Goal: Communication & Community: Answer question/provide support

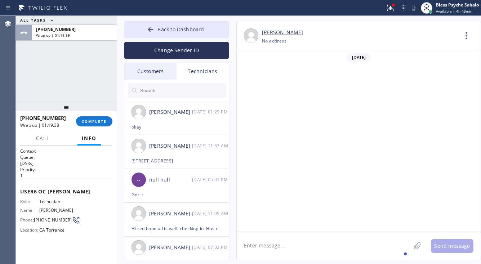
scroll to position [2984, 0]
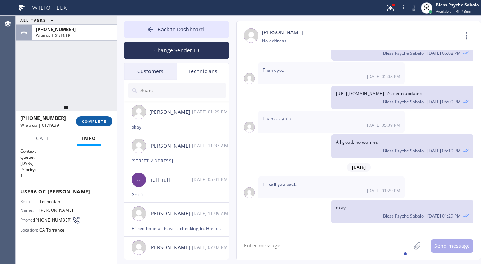
click at [104, 122] on span "COMPLETE" at bounding box center [94, 121] width 25 height 5
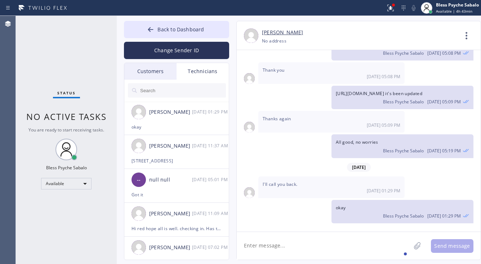
click at [204, 73] on div "Technicians" at bounding box center [202, 71] width 52 height 17
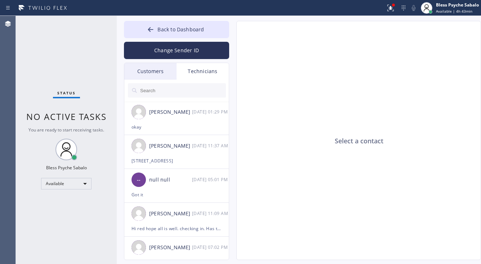
click at [177, 94] on input "text" at bounding box center [182, 90] width 86 height 14
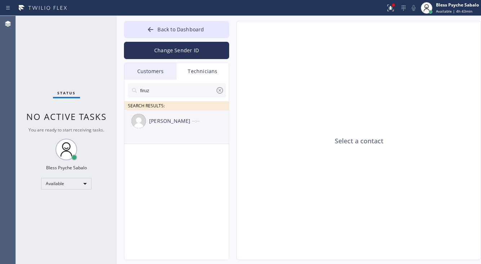
type input "firuz"
click at [194, 121] on div "--:--" at bounding box center [210, 121] width 37 height 8
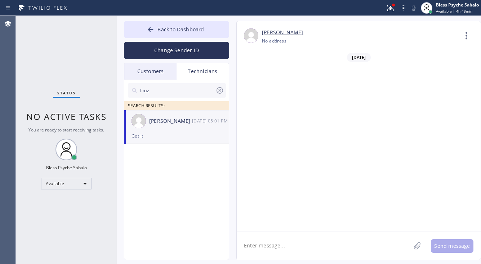
scroll to position [4155, 0]
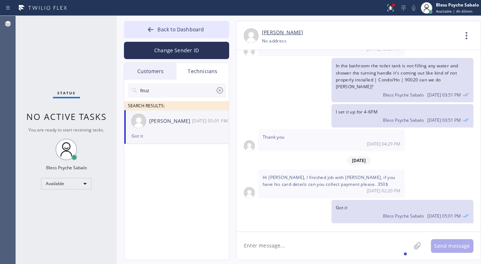
click at [325, 240] on textarea at bounding box center [323, 246] width 174 height 28
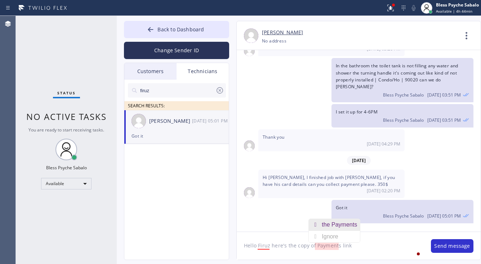
click at [349, 225] on div "the Payments" at bounding box center [340, 225] width 38 height 12
click at [347, 245] on textarea "Hello Firuz here's the copy of the Payments link" at bounding box center [329, 246] width 187 height 28
type textarea "Hello Firuz here's the copy of the Payment link"
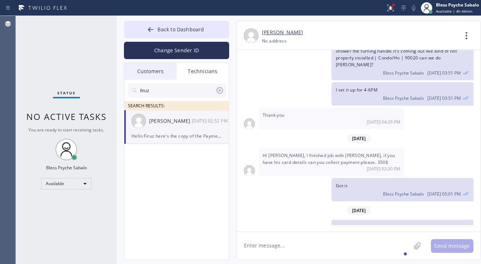
scroll to position [4196, 0]
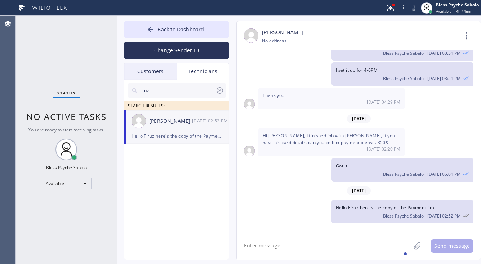
click at [380, 247] on textarea at bounding box center [323, 246] width 174 height 28
paste textarea "[URL][DOMAIN_NAME]"
type textarea "[URL][DOMAIN_NAME]"
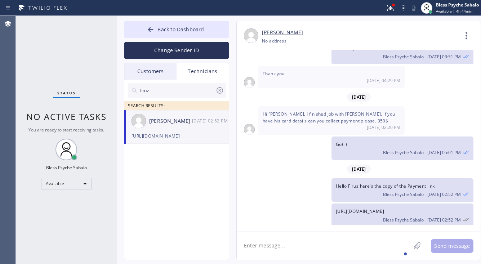
scroll to position [4221, 0]
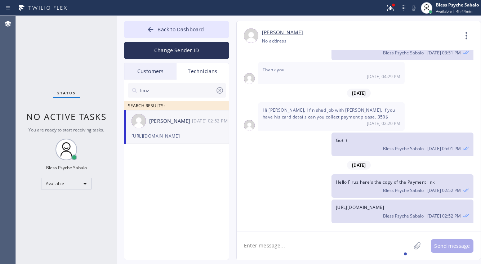
click at [188, 18] on div "Back to Dashboard Change Sender ID Customers Technicians DP [PERSON_NAME] [DATE…" at bounding box center [299, 140] width 364 height 248
click at [186, 22] on button "Back to Dashboard" at bounding box center [176, 29] width 105 height 17
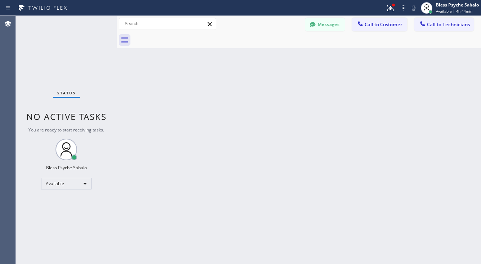
click at [185, 35] on div at bounding box center [306, 40] width 348 height 16
click at [442, 22] on span "Call to Technicians" at bounding box center [448, 24] width 43 height 6
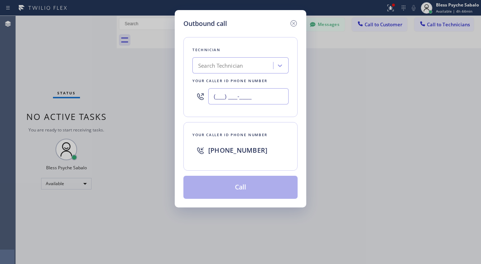
click at [251, 98] on input "(___) ___-____" at bounding box center [248, 96] width 80 height 16
paste input "310) 691-6858"
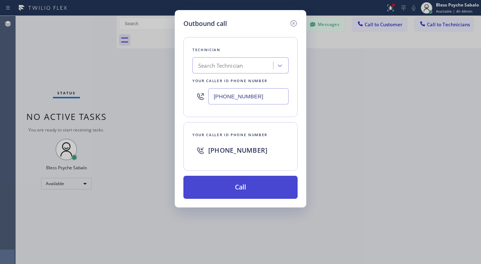
type input "[PHONE_NUMBER]"
click at [259, 190] on button "Call" at bounding box center [240, 187] width 114 height 23
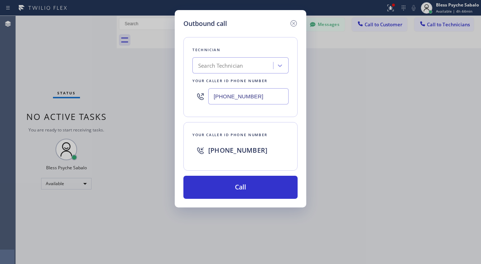
click at [357, 173] on div "Outbound call Technician Search Technician Your caller id phone number [PHONE_N…" at bounding box center [240, 132] width 481 height 264
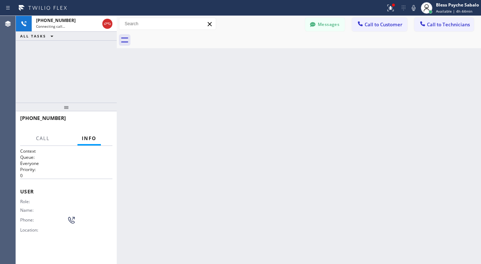
click at [178, 70] on div "Back to Dashboard Change Sender ID Customers Technicians DP [PERSON_NAME] [DATE…" at bounding box center [299, 140] width 364 height 248
click at [389, 9] on icon at bounding box center [390, 8] width 9 height 9
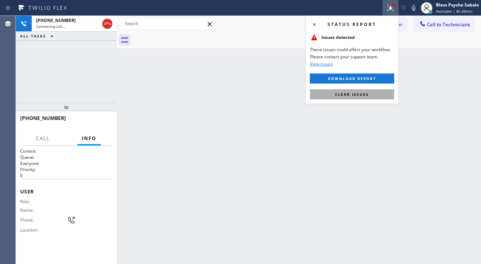
click at [361, 96] on span "Clear issues" at bounding box center [352, 94] width 34 height 5
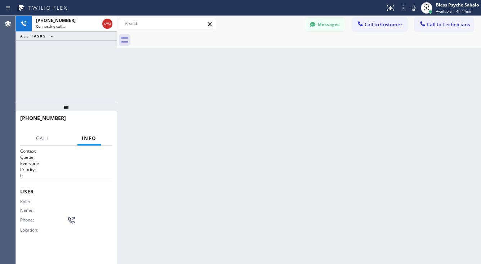
click at [361, 139] on div "Back to Dashboard Change Sender ID Customers Technicians DP [PERSON_NAME] [DATE…" at bounding box center [299, 140] width 364 height 248
click at [293, 115] on div "Back to Dashboard Change Sender ID Customers Technicians DP [PERSON_NAME] [DATE…" at bounding box center [299, 140] width 364 height 248
click at [315, 22] on icon at bounding box center [312, 24] width 7 height 7
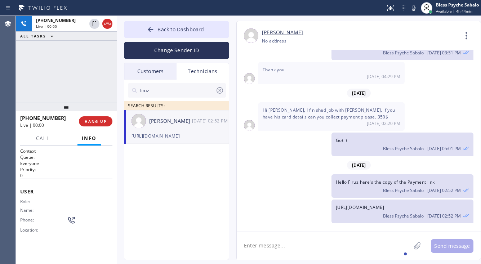
click at [220, 93] on icon at bounding box center [219, 90] width 9 height 9
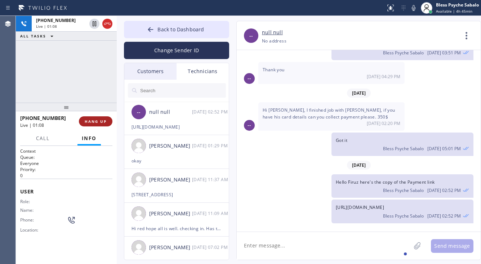
click at [98, 123] on span "HANG UP" at bounding box center [96, 121] width 22 height 5
click at [99, 74] on div "[PHONE_NUMBER] Live | 01:09 ALL TASKS ALL TASKS ACTIVE TASKS TASKS IN WRAP UP" at bounding box center [66, 59] width 101 height 87
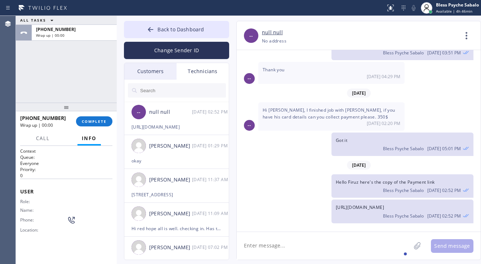
click at [193, 71] on div "Technicians" at bounding box center [202, 71] width 52 height 17
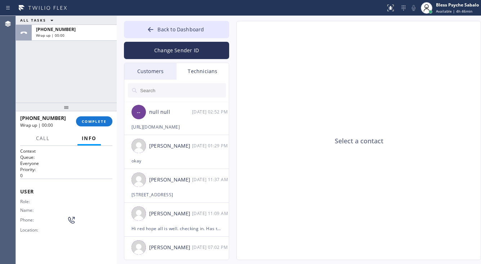
click at [150, 74] on div "Customers" at bounding box center [150, 71] width 52 height 17
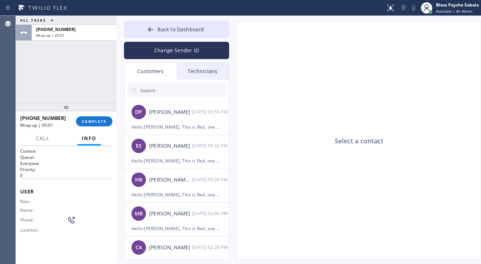
drag, startPoint x: 160, startPoint y: 85, endPoint x: 164, endPoint y: 86, distance: 3.8
click at [162, 85] on input "text" at bounding box center [182, 90] width 86 height 14
click at [158, 92] on input "text" at bounding box center [182, 90] width 86 height 14
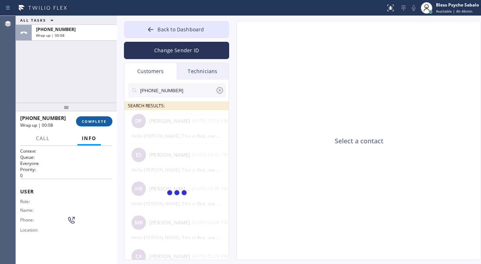
click at [100, 118] on button "COMPLETE" at bounding box center [94, 121] width 36 height 10
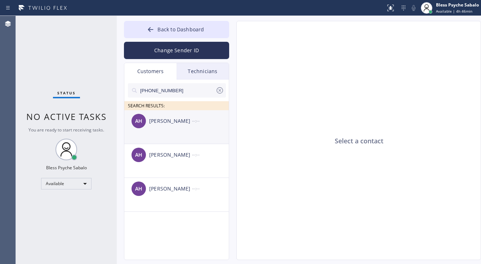
click at [155, 126] on div "AH [PERSON_NAME] --:--" at bounding box center [176, 121] width 105 height 22
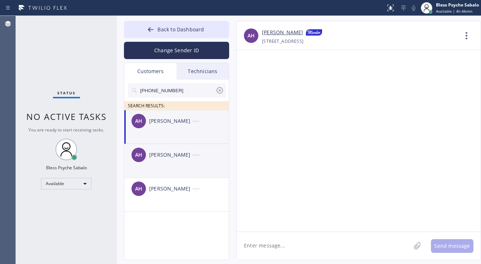
click at [154, 162] on div "AH [PERSON_NAME] --:--" at bounding box center [176, 155] width 105 height 22
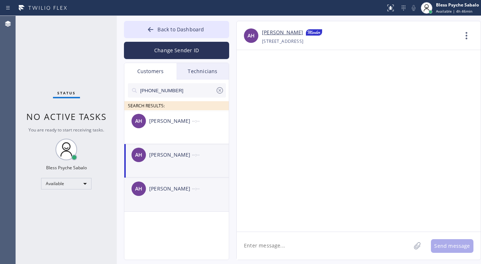
click at [159, 193] on div "AH [PERSON_NAME] --:--" at bounding box center [176, 189] width 105 height 22
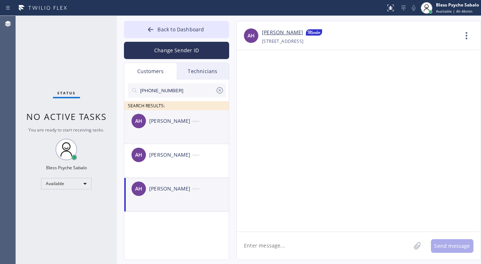
click at [144, 126] on div "AH [PERSON_NAME] --:--" at bounding box center [176, 121] width 105 height 22
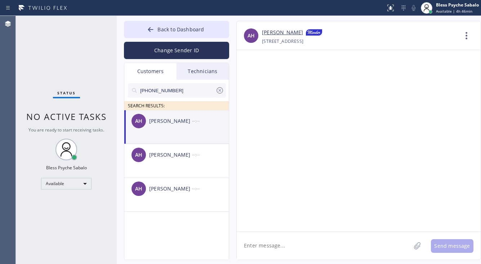
click at [291, 243] on textarea at bounding box center [323, 246] width 174 height 28
type textarea "h"
drag, startPoint x: 272, startPoint y: 95, endPoint x: 279, endPoint y: 143, distance: 48.4
click at [272, 95] on div at bounding box center [358, 140] width 244 height 181
click at [276, 244] on textarea "Hello" at bounding box center [329, 246] width 187 height 28
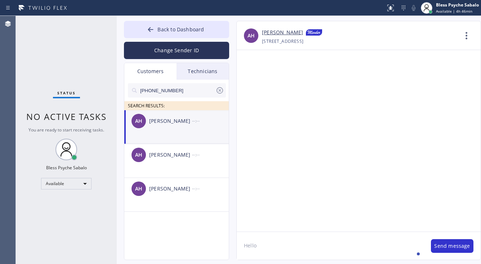
paste textarea "Name [PERSON_NAME]"
click at [388, 177] on div at bounding box center [358, 140] width 244 height 181
click at [279, 243] on textarea "Hello" at bounding box center [329, 246] width 187 height 28
paste textarea "Aurora"
click at [318, 225] on div "the" at bounding box center [315, 225] width 11 height 12
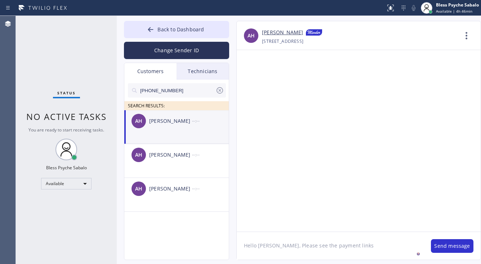
click at [362, 248] on textarea "Hello [PERSON_NAME], Please see the payment links" at bounding box center [329, 246] width 187 height 28
paste textarea "[URL][DOMAIN_NAME]"
type textarea "Hello [PERSON_NAME], Please see the payment links below: [URL][DOMAIN_NAME]"
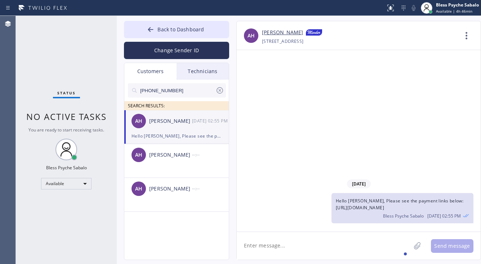
click at [339, 244] on textarea at bounding box center [323, 246] width 174 height 28
click at [307, 83] on div "[DATE] Hello [PERSON_NAME], Please see the payment links below: [URL][DOMAIN_NA…" at bounding box center [358, 140] width 244 height 181
click at [220, 93] on icon at bounding box center [219, 90] width 6 height 6
click at [141, 76] on div "Customers" at bounding box center [150, 71] width 52 height 17
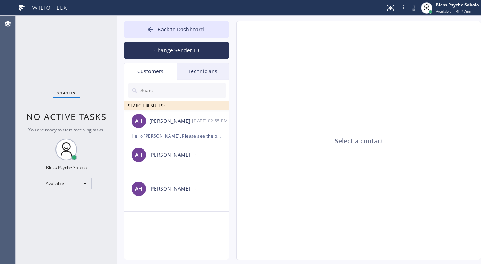
click at [194, 71] on div "Technicians" at bounding box center [202, 71] width 52 height 17
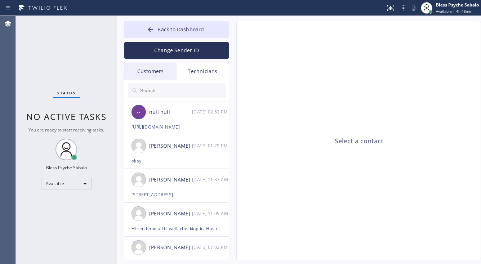
click at [195, 71] on div "Technicians" at bounding box center [202, 71] width 52 height 17
click at [200, 116] on div "-- null null [DATE] 02:52 PM" at bounding box center [176, 112] width 105 height 22
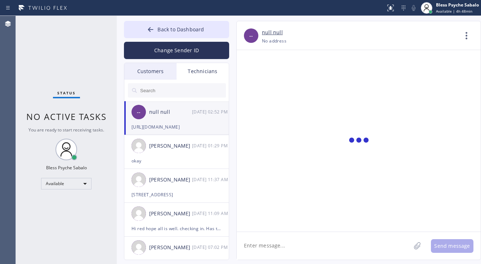
scroll to position [4221, 0]
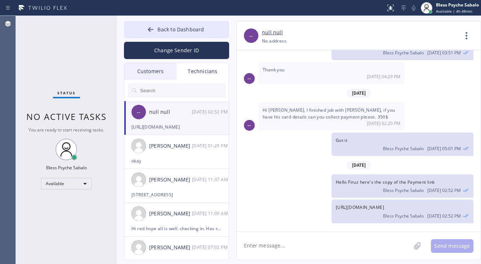
click at [304, 132] on div "[DATE] Bless Psyche Sabalo [DATE] 05:25 PM Hi [PERSON_NAME], good afternoon. my…" at bounding box center [358, 137] width 244 height 175
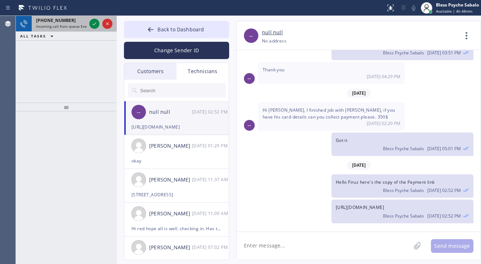
click at [62, 18] on span "[PHONE_NUMBER]" at bounding box center [56, 20] width 40 height 6
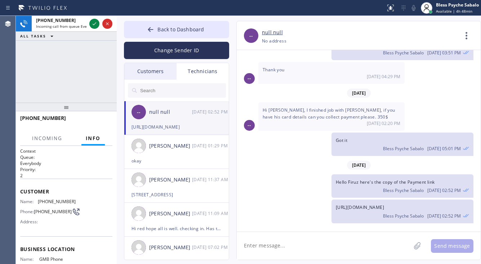
click at [56, 197] on div "Customer Name: [PHONE_NUMBER] Phone: [PHONE_NUMBER] Address:" at bounding box center [66, 208] width 92 height 58
click at [57, 197] on div "Customer Name: [PHONE_NUMBER] Phone: [PHONE_NUMBER] Address:" at bounding box center [66, 208] width 92 height 58
copy span "[PHONE_NUMBER]"
click at [78, 68] on div "[PHONE_NUMBER] Incoming call from queue Everybody ALL TASKS ALL TASKS ACTIVE TA…" at bounding box center [66, 59] width 101 height 87
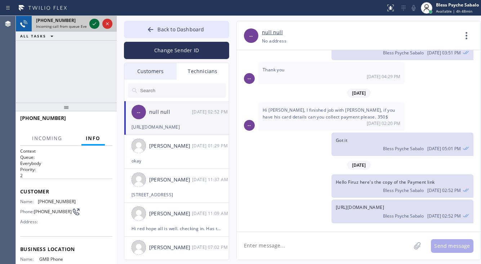
click at [94, 26] on icon at bounding box center [94, 23] width 9 height 9
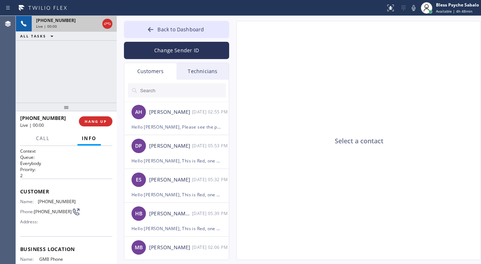
type input "[PHONE_NUMBER]"
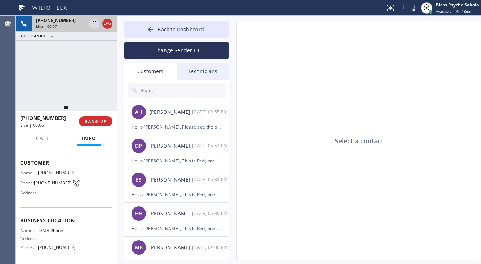
scroll to position [45, 0]
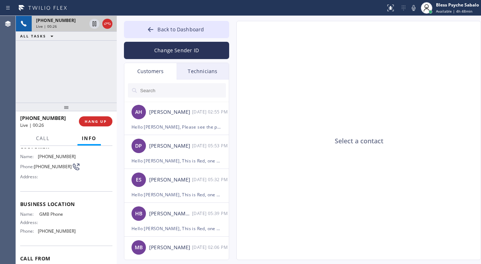
click at [89, 68] on div "[PHONE_NUMBER] Live | 00:26 ALL TASKS ALL TASKS ACTIVE TASKS TASKS IN WRAP UP" at bounding box center [66, 59] width 101 height 87
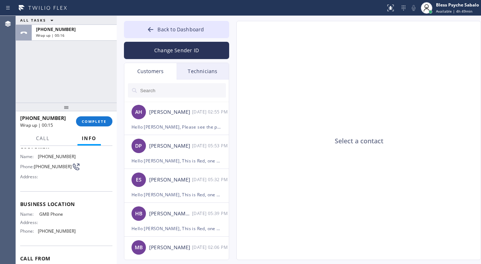
click at [317, 103] on div "Select a contact" at bounding box center [358, 140] width 244 height 239
click at [96, 125] on button "COMPLETE" at bounding box center [94, 121] width 36 height 10
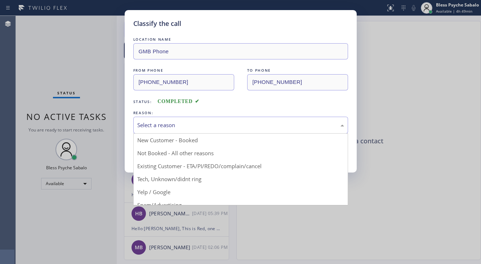
click at [175, 134] on div "Select a reason New Customer - Booked Not Booked - All other reasons Existing C…" at bounding box center [240, 125] width 215 height 17
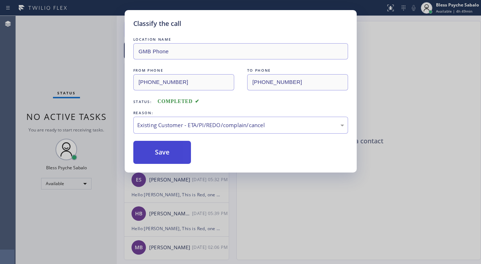
click at [179, 152] on button "Save" at bounding box center [162, 152] width 58 height 23
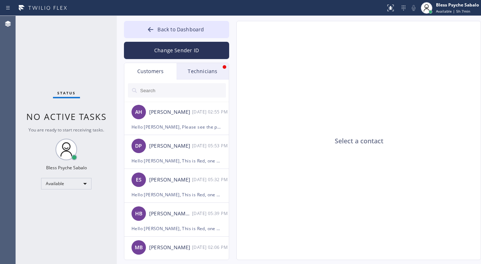
click at [294, 85] on div "Select a contact" at bounding box center [358, 140] width 244 height 239
click at [213, 73] on div "Technicians" at bounding box center [202, 71] width 52 height 17
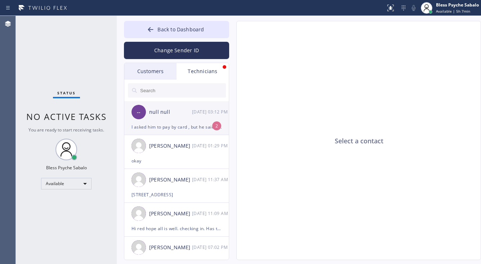
click at [203, 119] on div "-- null null [DATE] 03:12 PM" at bounding box center [176, 112] width 105 height 22
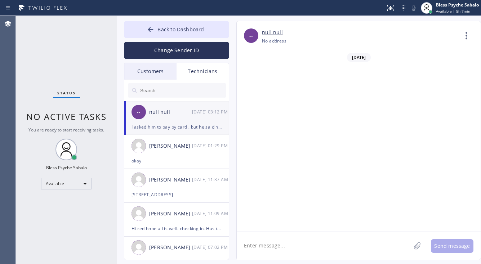
scroll to position [4275, 0]
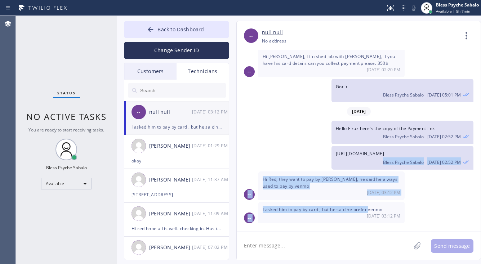
drag, startPoint x: 368, startPoint y: 212, endPoint x: 284, endPoint y: 159, distance: 100.0
click at [266, 169] on div "[DATE] Bless Psyche Sabalo [DATE] 05:25 PM Hi [PERSON_NAME], good afternoon. my…" at bounding box center [358, 137] width 244 height 175
click at [310, 199] on div "Hi Red, they want to pay by [PERSON_NAME], he said he always used to pay by ven…" at bounding box center [331, 185] width 146 height 28
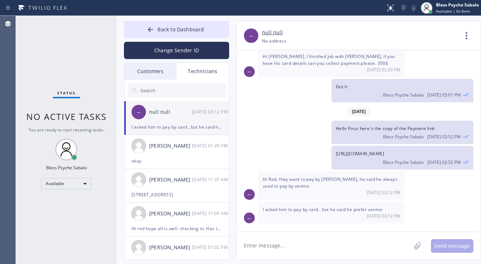
click at [310, 238] on textarea at bounding box center [323, 246] width 174 height 28
click at [330, 238] on textarea at bounding box center [323, 246] width 174 height 28
type textarea "No need to worry I spoke with her and she's okay to pay via payment link"
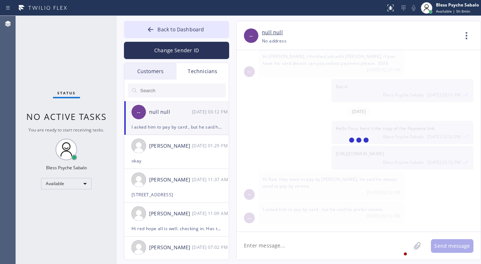
scroll to position [4307, 0]
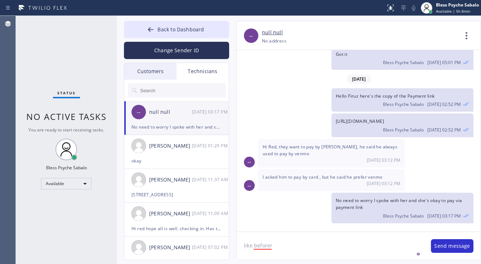
type textarea "like before"
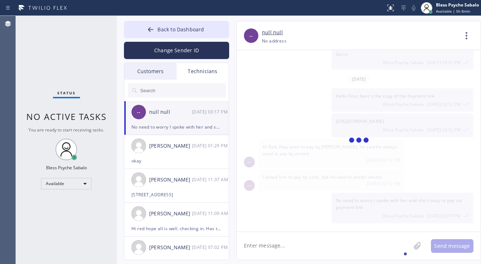
scroll to position [4332, 0]
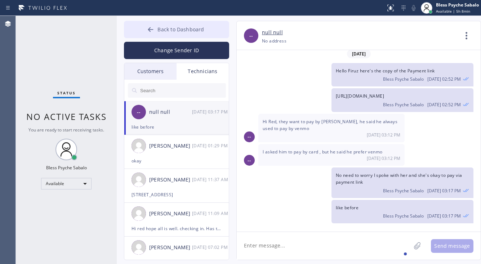
click at [168, 28] on span "Back to Dashboard" at bounding box center [180, 29] width 46 height 7
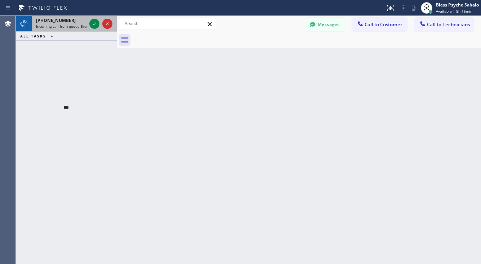
click at [78, 29] on div "[PHONE_NUMBER] Incoming call from queue Everybody" at bounding box center [60, 24] width 56 height 16
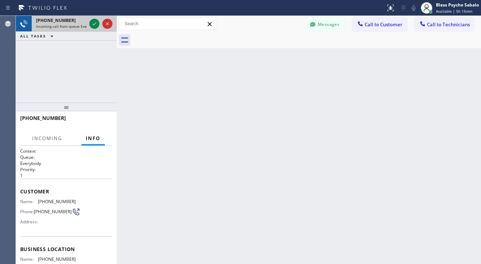
drag, startPoint x: 58, startPoint y: 24, endPoint x: 60, endPoint y: 31, distance: 6.6
click at [58, 24] on span "Incoming call from queue Everybody" at bounding box center [67, 26] width 62 height 5
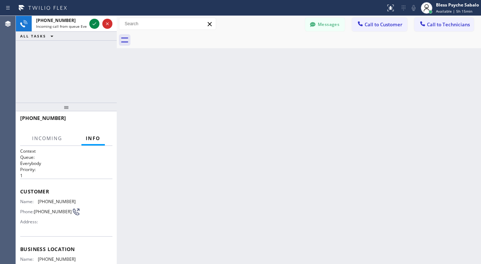
click at [195, 70] on div "Back to Dashboard Change Sender ID Customers Technicians [GEOGRAPHIC_DATA][PERS…" at bounding box center [299, 140] width 364 height 248
drag, startPoint x: 236, startPoint y: 117, endPoint x: 194, endPoint y: 107, distance: 44.1
click at [236, 117] on div "Back to Dashboard Change Sender ID Customers Technicians [GEOGRAPHIC_DATA][PERS…" at bounding box center [299, 140] width 364 height 248
click at [231, 102] on div "Back to Dashboard Change Sender ID Customers Technicians [GEOGRAPHIC_DATA][PERS…" at bounding box center [299, 140] width 364 height 248
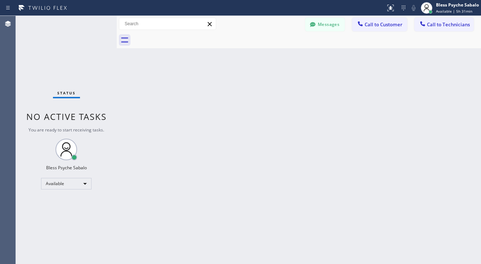
click at [211, 67] on div "Back to Dashboard Change Sender ID Customers Technicians [GEOGRAPHIC_DATA][PERS…" at bounding box center [299, 140] width 364 height 248
click at [292, 121] on div "Back to Dashboard Change Sender ID Customers Technicians [GEOGRAPHIC_DATA][PERS…" at bounding box center [299, 140] width 364 height 248
click at [322, 100] on div "Back to Dashboard Change Sender ID Customers Technicians [GEOGRAPHIC_DATA][PERS…" at bounding box center [299, 140] width 364 height 248
click at [219, 103] on div "Back to Dashboard Change Sender ID Customers Technicians [GEOGRAPHIC_DATA][PERS…" at bounding box center [299, 140] width 364 height 248
click at [255, 68] on div "Back to Dashboard Change Sender ID Customers Technicians [GEOGRAPHIC_DATA][PERS…" at bounding box center [299, 140] width 364 height 248
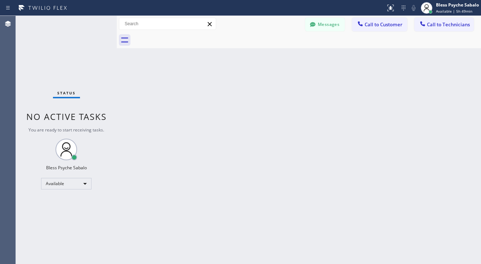
click at [263, 76] on div "Back to Dashboard Change Sender ID Customers Technicians [GEOGRAPHIC_DATA][PERS…" at bounding box center [299, 140] width 364 height 248
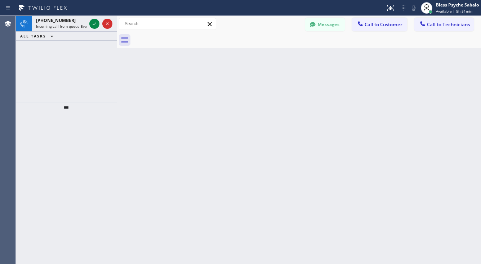
click at [173, 51] on div "Back to Dashboard Change Sender ID Customers Technicians [GEOGRAPHIC_DATA][PERS…" at bounding box center [299, 140] width 364 height 248
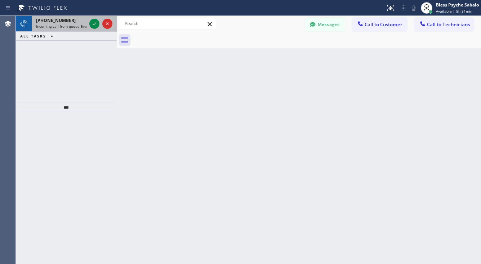
click at [55, 18] on span "[PHONE_NUMBER]" at bounding box center [56, 20] width 40 height 6
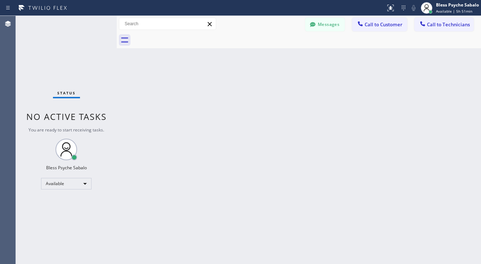
click at [329, 176] on div "Back to Dashboard Change Sender ID Customers Technicians [GEOGRAPHIC_DATA][PERS…" at bounding box center [299, 140] width 364 height 248
click at [346, 259] on div "Back to Dashboard Change Sender ID Customers Technicians [GEOGRAPHIC_DATA][PERS…" at bounding box center [299, 140] width 364 height 248
click at [371, 80] on div "Back to Dashboard Change Sender ID Customers Technicians [GEOGRAPHIC_DATA][PERS…" at bounding box center [299, 140] width 364 height 248
click at [321, 8] on div at bounding box center [192, 8] width 379 height 12
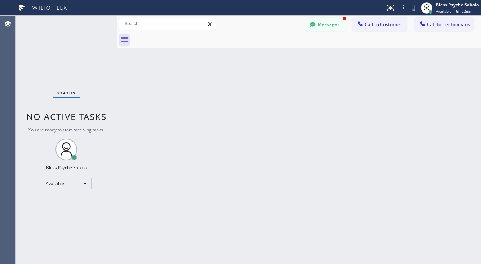
click at [326, 30] on button "Messages" at bounding box center [325, 25] width 40 height 14
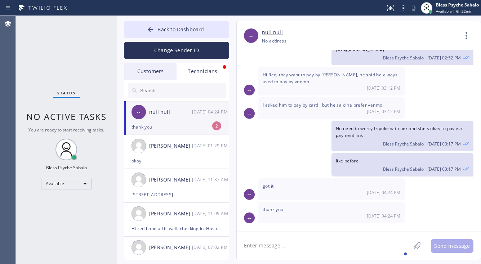
click at [181, 119] on div "-- null null [DATE] 04:24 PM" at bounding box center [176, 112] width 105 height 22
click at [275, 177] on div "[DATE] Bless Psyche Sabalo [DATE] 05:25 PM Hi [PERSON_NAME], good afternoon. my…" at bounding box center [358, 137] width 244 height 175
click at [274, 177] on div "[DATE] Bless Psyche Sabalo [DATE] 05:25 PM Hi [PERSON_NAME], good afternoon. my…" at bounding box center [358, 137] width 244 height 175
click at [71, 191] on div "Status No active tasks You are ready to start receiving tasks. Bless Psyche Sab…" at bounding box center [66, 140] width 101 height 248
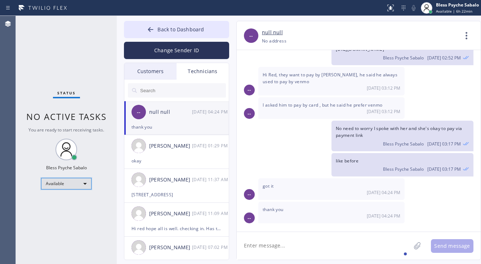
click at [73, 184] on div "Available" at bounding box center [66, 184] width 50 height 12
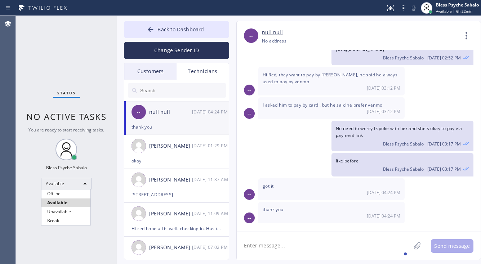
click at [74, 211] on li "Unavailable" at bounding box center [65, 211] width 49 height 9
click at [93, 134] on div "Status No active tasks You are ready to start receiving tasks. Bless Psyche Sab…" at bounding box center [66, 140] width 101 height 248
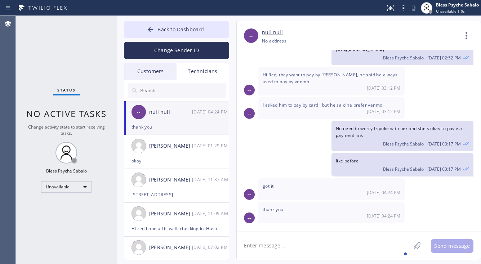
click at [298, 195] on div "got it [DATE] 04:24 PM" at bounding box center [331, 189] width 146 height 22
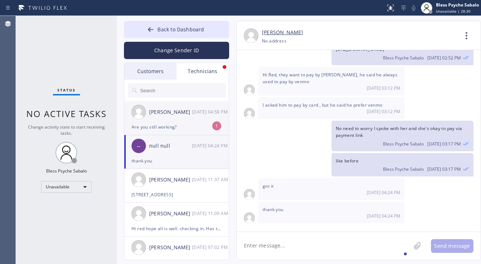
click at [195, 127] on div "Are you still working?" at bounding box center [176, 127] width 90 height 8
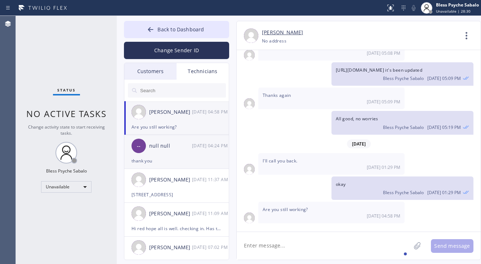
scroll to position [3007, 0]
click at [332, 248] on textarea at bounding box center [323, 246] width 174 height 28
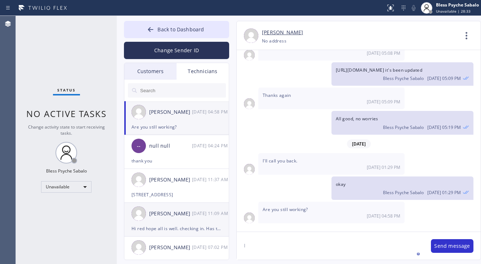
type textarea "I"
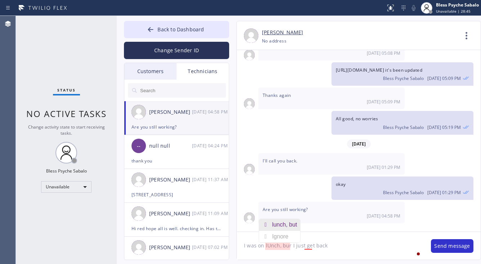
click at [285, 220] on div "lunch, but" at bounding box center [286, 225] width 28 height 12
drag, startPoint x: 319, startPoint y: 227, endPoint x: 323, endPoint y: 234, distance: 7.8
click at [319, 227] on div "got" at bounding box center [315, 225] width 11 height 12
click at [339, 247] on textarea "I was on lunch, but I just got back" at bounding box center [329, 246] width 187 height 28
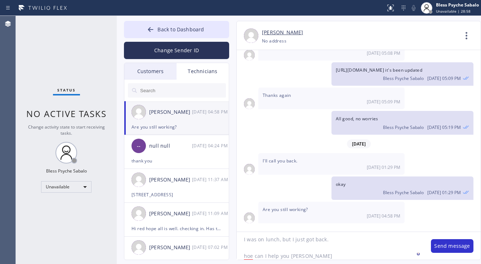
type textarea "I was on lunch, but I just got back. hoe can I help you [PERSON_NAME]?"
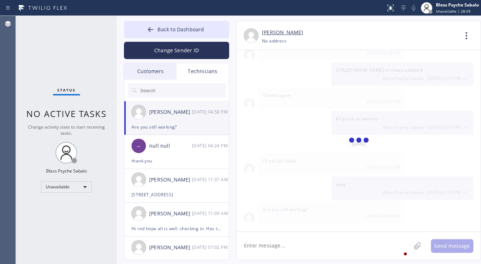
scroll to position [3039, 0]
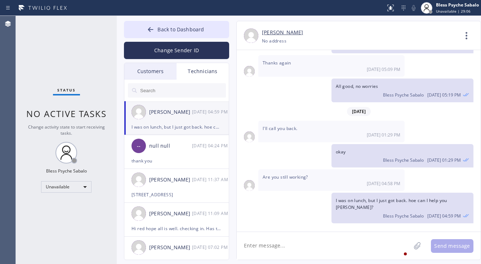
drag, startPoint x: 397, startPoint y: 209, endPoint x: 411, endPoint y: 206, distance: 14.0
click at [411, 206] on div "I was on lunch, but I just got back. hoe can I help you [PERSON_NAME]? Bless Ps…" at bounding box center [402, 208] width 142 height 30
drag, startPoint x: 415, startPoint y: 204, endPoint x: 435, endPoint y: 213, distance: 21.9
click at [435, 213] on span "[DATE] 04:59 PM" at bounding box center [443, 216] width 33 height 6
click at [353, 197] on span "I was on lunch, but I just got back. hoe can I help you [PERSON_NAME]?" at bounding box center [390, 203] width 111 height 13
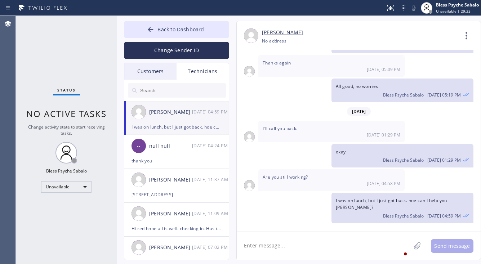
click at [367, 212] on div "Bless Psyche Sabalo [DATE] 04:59 PM" at bounding box center [401, 215] width 133 height 8
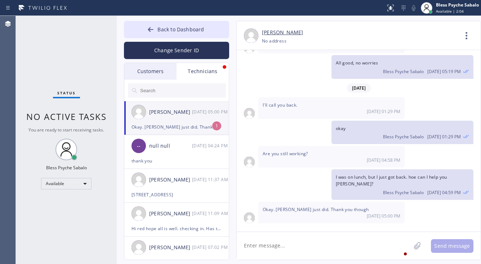
click at [265, 14] on div "Status report No issues detected If you experience an issue, please download th…" at bounding box center [240, 8] width 481 height 16
click at [206, 123] on div "Okay. [PERSON_NAME] just did. Thank you though" at bounding box center [176, 127] width 90 height 8
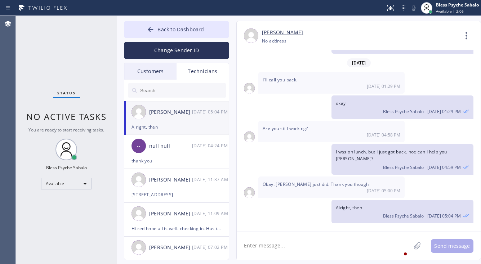
scroll to position [3087, 0]
click at [218, 66] on div "Technicians" at bounding box center [202, 71] width 52 height 17
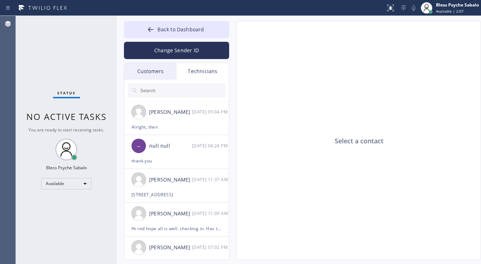
drag, startPoint x: 294, startPoint y: 105, endPoint x: 256, endPoint y: 45, distance: 71.7
click at [295, 104] on div "Select a contact" at bounding box center [358, 140] width 244 height 239
